Goal: Task Accomplishment & Management: Manage account settings

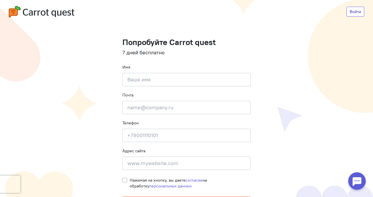
click at [346, 10] on link "Войти" at bounding box center [355, 12] width 18 height 10
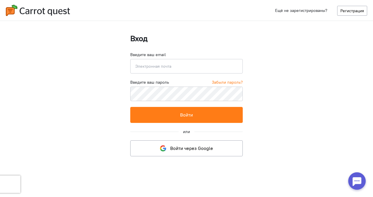
type input "[EMAIL_ADDRESS][DOMAIN_NAME]"
click at [212, 70] on input "[EMAIL_ADDRESS][DOMAIN_NAME]" at bounding box center [186, 66] width 113 height 15
click at [169, 70] on input "[EMAIL_ADDRESS][DOMAIN_NAME]" at bounding box center [186, 66] width 113 height 15
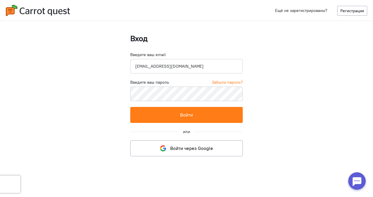
click at [169, 70] on input "[EMAIL_ADDRESS][DOMAIN_NAME]" at bounding box center [186, 66] width 113 height 15
click at [113, 82] on div "Вход Введите ваш email [EMAIL_ADDRESS][DOMAIN_NAME] Введите ваш пароль Забыли п…" at bounding box center [186, 98] width 373 height 197
click at [342, 11] on link "Регистрация" at bounding box center [352, 11] width 30 height 10
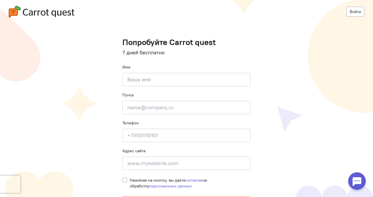
click at [341, 10] on div "Войти" at bounding box center [186, 12] width 355 height 12
click at [346, 9] on link "Войти" at bounding box center [355, 12] width 18 height 10
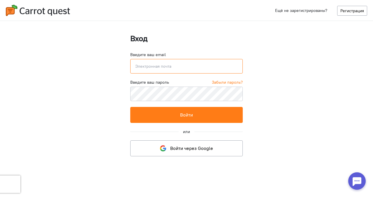
type input "[EMAIL_ADDRESS][DOMAIN_NAME]"
